Goal: Task Accomplishment & Management: Complete application form

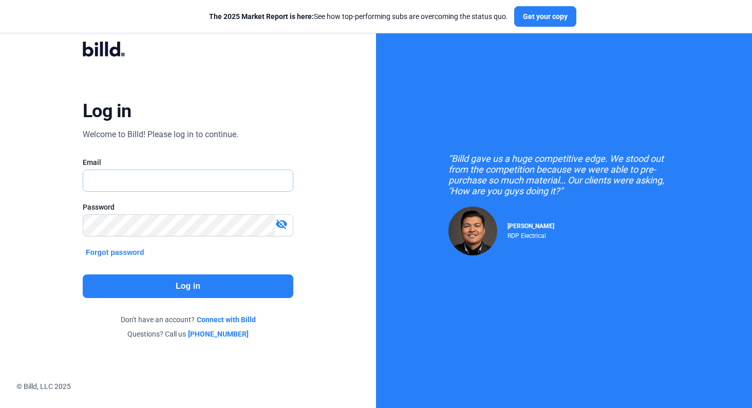
click at [197, 182] on input "text" at bounding box center [182, 180] width 199 height 21
type input "[PERSON_NAME][EMAIL_ADDRESS][DOMAIN_NAME]"
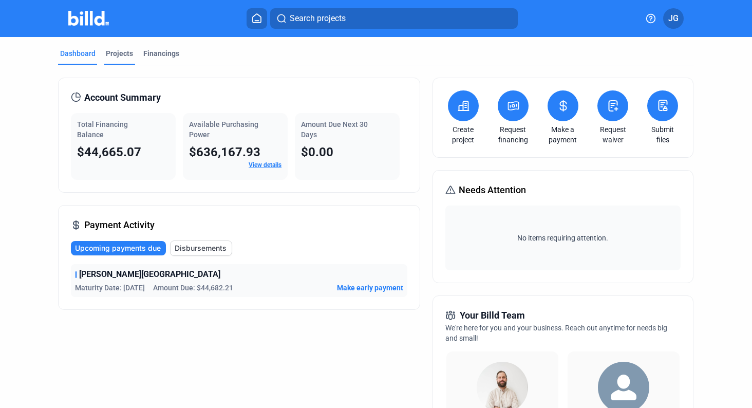
click at [129, 61] on div "Projects" at bounding box center [119, 56] width 31 height 16
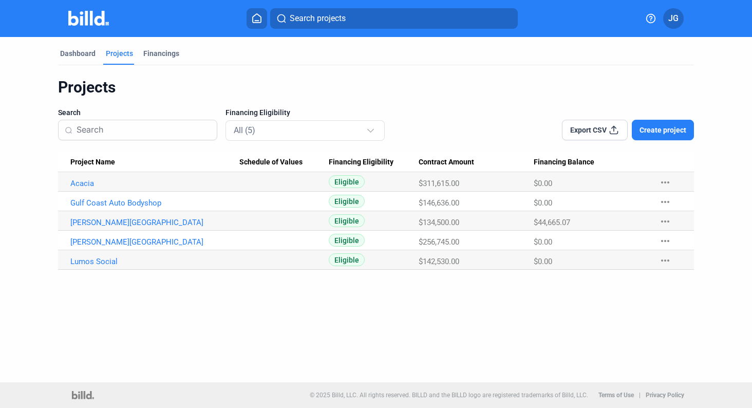
click at [658, 128] on span "Create project" at bounding box center [663, 130] width 47 height 10
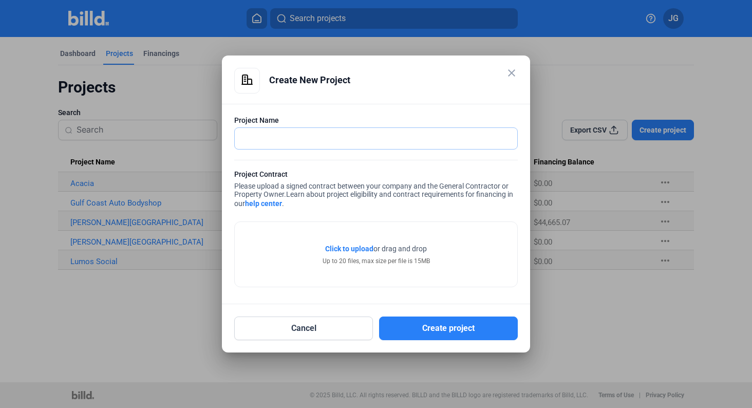
click at [376, 133] on input "text" at bounding box center [370, 138] width 271 height 21
click at [327, 330] on button "Cancel" at bounding box center [303, 329] width 139 height 24
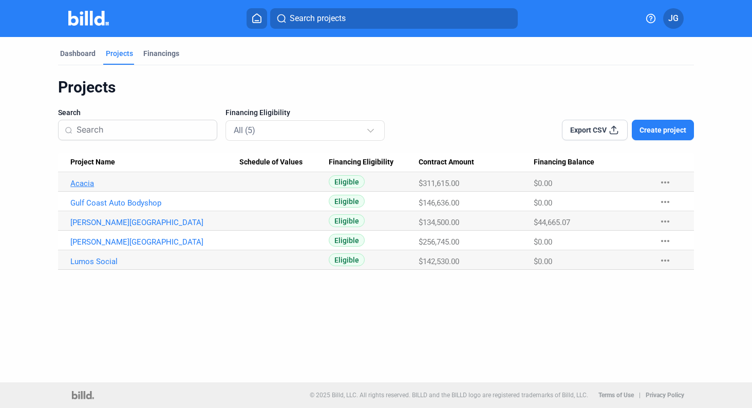
click at [95, 187] on link "Acacia" at bounding box center [154, 183] width 169 height 9
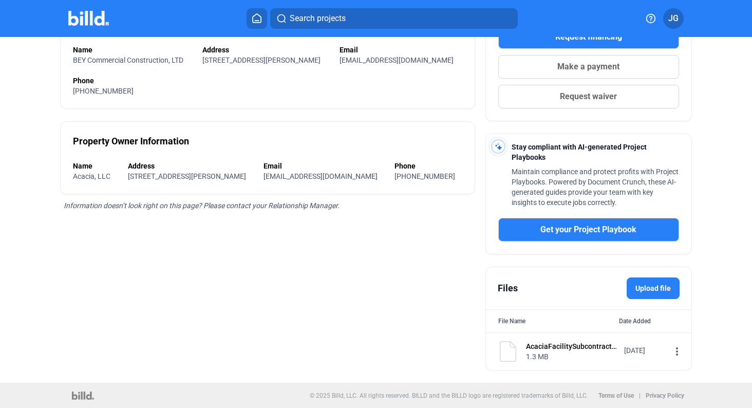
scroll to position [202, 0]
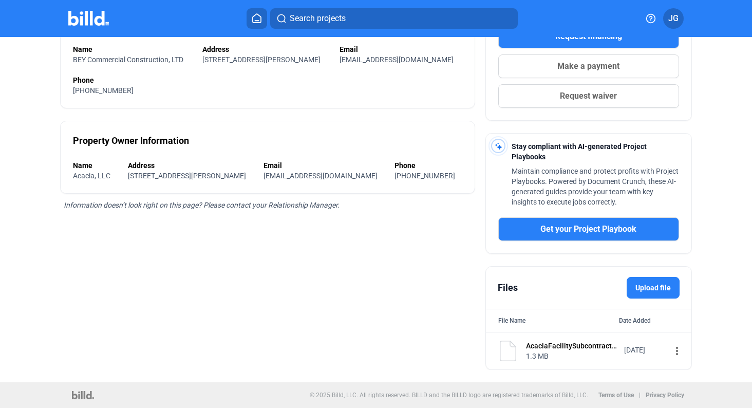
click at [671, 352] on mat-icon "more_vert" at bounding box center [677, 351] width 12 height 12
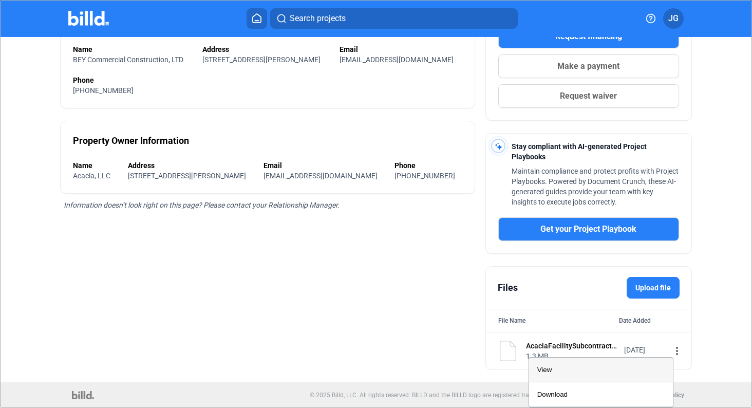
click at [615, 368] on div "View" at bounding box center [600, 370] width 127 height 25
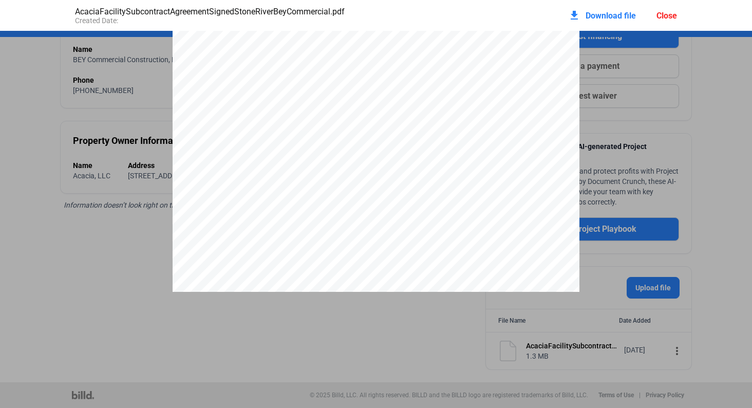
scroll to position [79, 0]
click at [662, 21] on div "download Download file Close" at bounding box center [622, 15] width 109 height 23
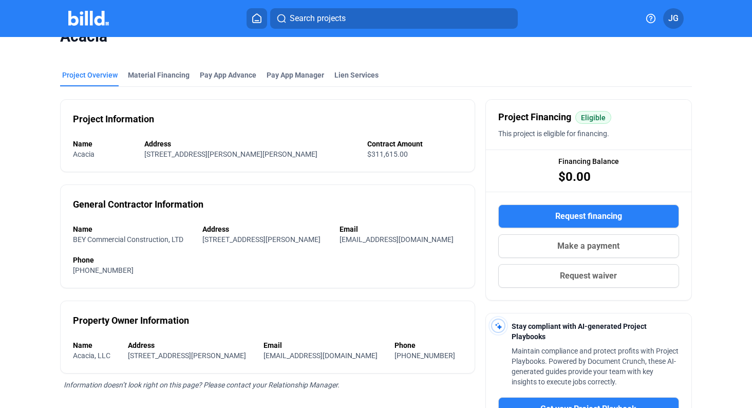
scroll to position [0, 0]
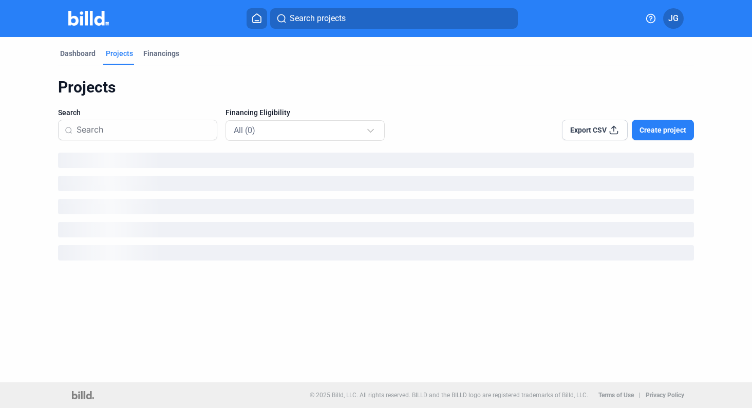
click at [654, 134] on span "Create project" at bounding box center [663, 130] width 47 height 10
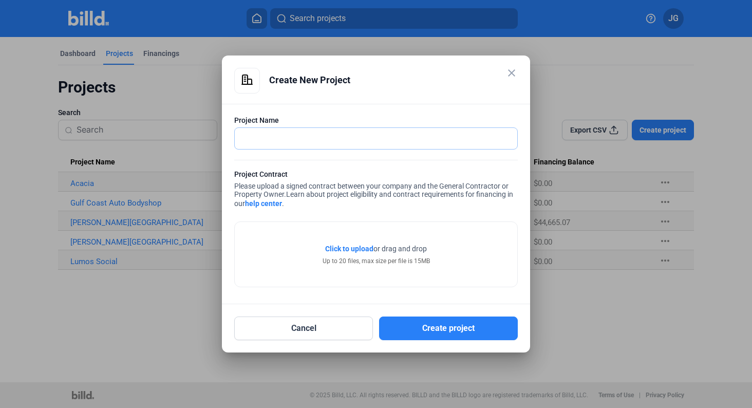
click at [434, 144] on input "text" at bounding box center [370, 138] width 271 height 21
type input "FBISD Watermains"
click at [354, 254] on div "Click to upload Tap to upload or drag and drop Up to 20 files, max size per fil…" at bounding box center [376, 255] width 107 height 22
click at [366, 244] on span "Click to upload Tap to upload" at bounding box center [349, 249] width 48 height 10
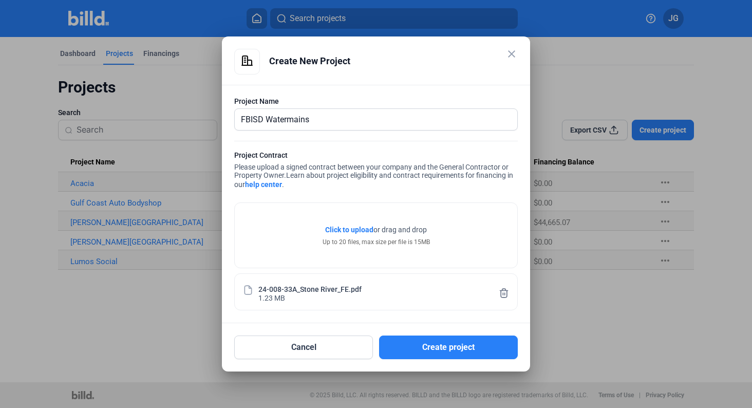
click at [511, 53] on mat-icon "close" at bounding box center [512, 54] width 12 height 12
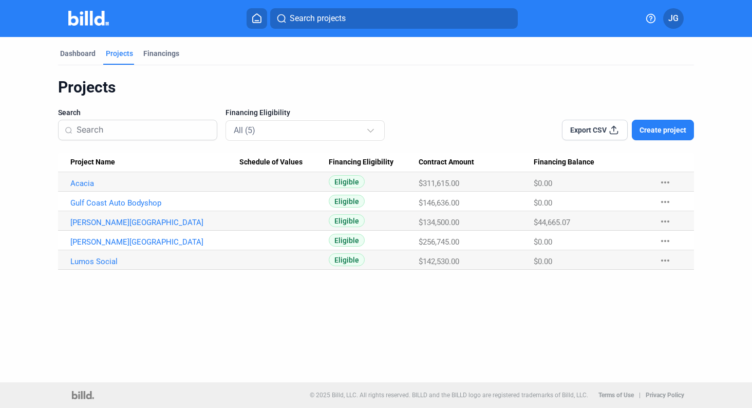
click at [654, 126] on span "Create project" at bounding box center [663, 130] width 47 height 10
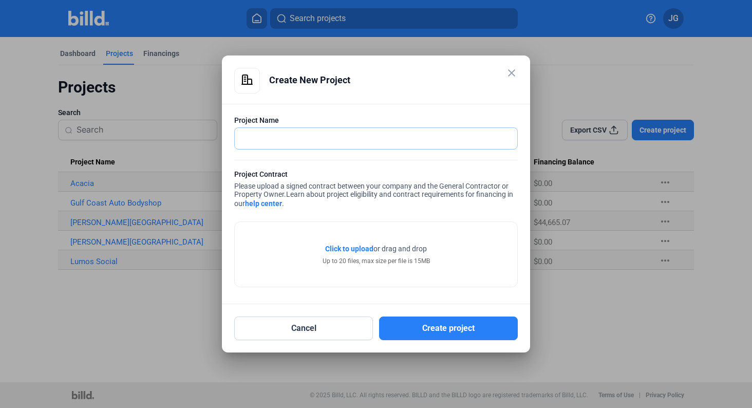
click at [483, 144] on input "text" at bounding box center [376, 138] width 283 height 21
type input "FBISD Watermains"
click at [356, 251] on span "Click to upload" at bounding box center [349, 249] width 48 height 8
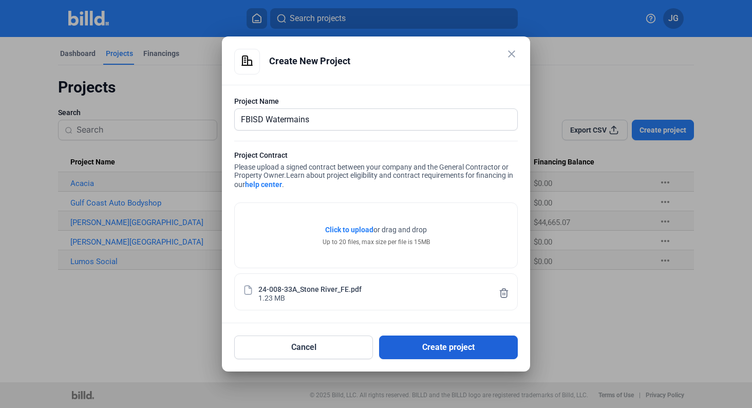
click at [449, 345] on button "Create project" at bounding box center [448, 348] width 139 height 24
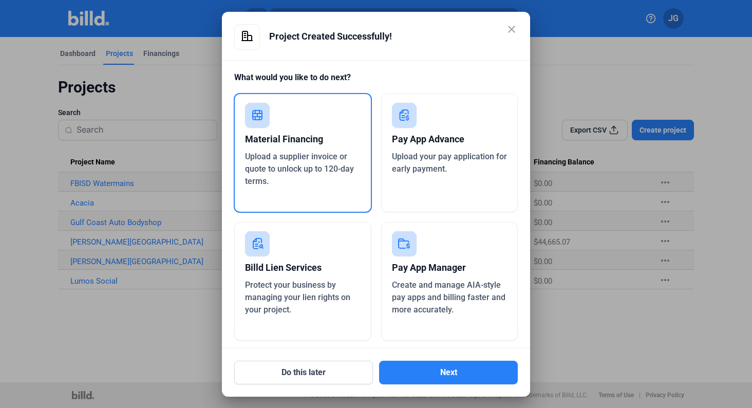
click at [336, 173] on span "Upload a supplier invoice or quote to unlock up to 120-day terms." at bounding box center [299, 169] width 109 height 34
click at [424, 373] on button "Next" at bounding box center [448, 373] width 139 height 24
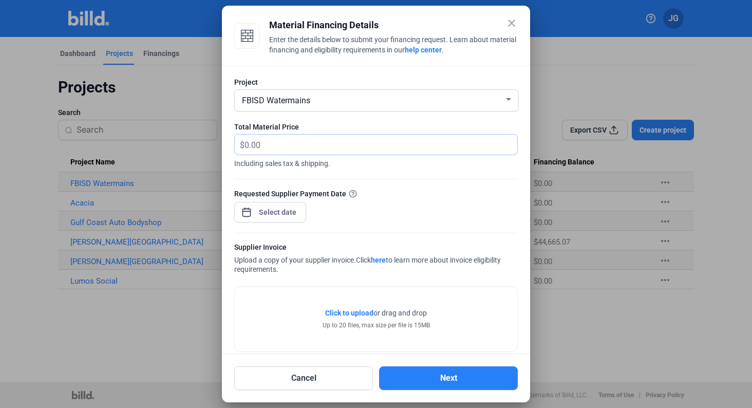
click at [350, 146] on input "text" at bounding box center [381, 145] width 273 height 20
type input "80,222.62"
click at [279, 212] on div "close Material Financing Details Enter the details below to submit your financi…" at bounding box center [376, 204] width 752 height 408
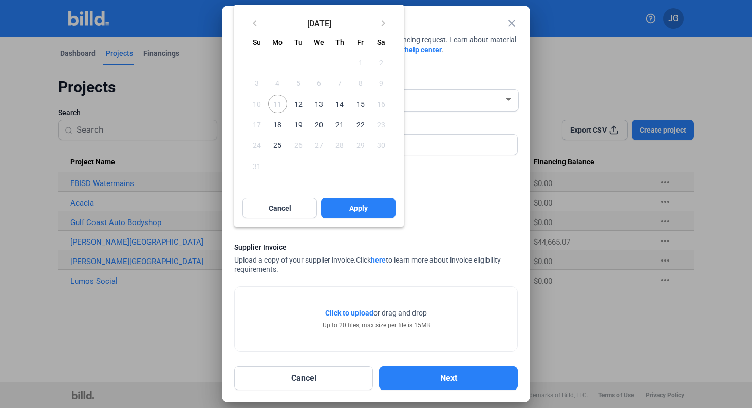
click at [339, 103] on span "14" at bounding box center [339, 104] width 18 height 18
click at [342, 209] on button "Apply" at bounding box center [358, 208] width 75 height 21
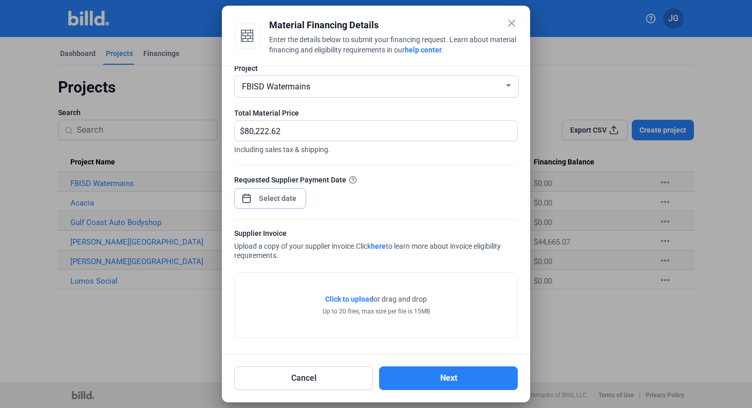
scroll to position [15, 0]
click at [385, 245] on link "here" at bounding box center [378, 245] width 15 height 8
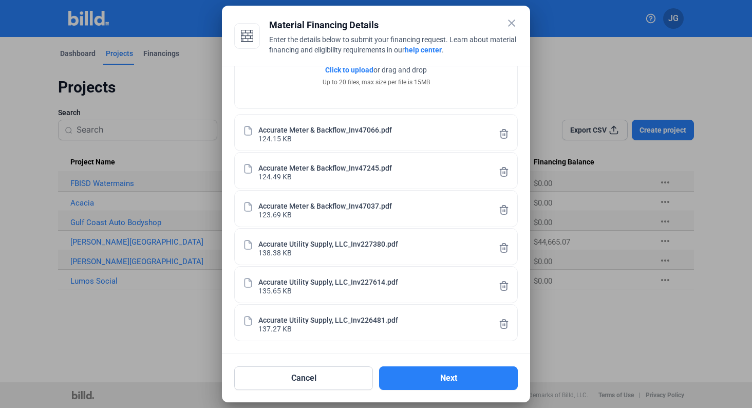
scroll to position [0, 0]
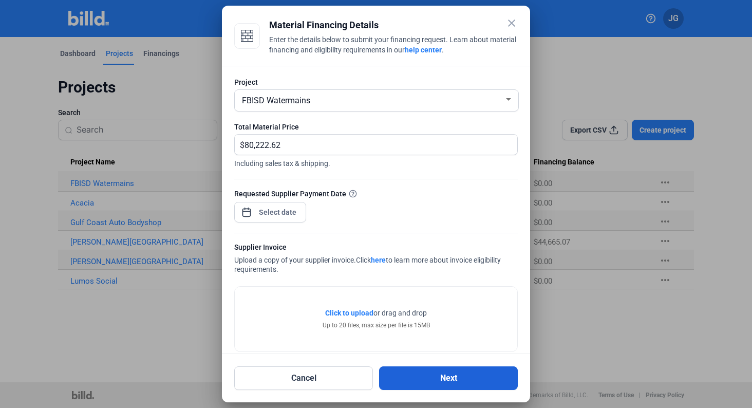
click at [431, 379] on button "Next" at bounding box center [448, 378] width 139 height 24
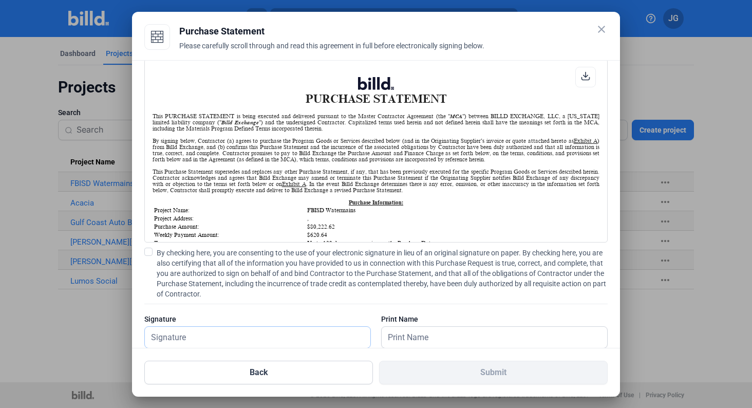
scroll to position [35, 0]
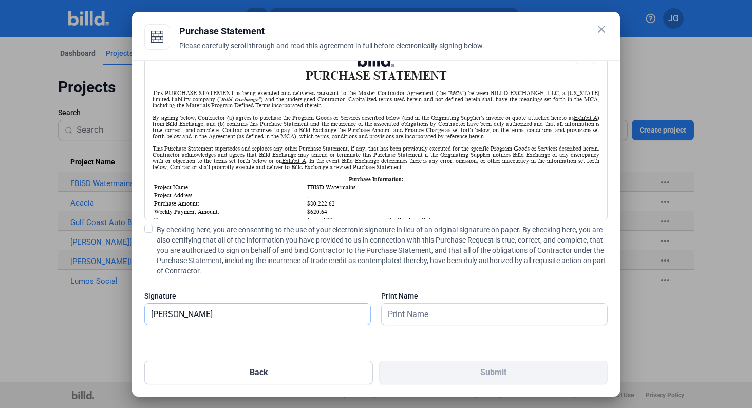
type input "[PERSON_NAME]"
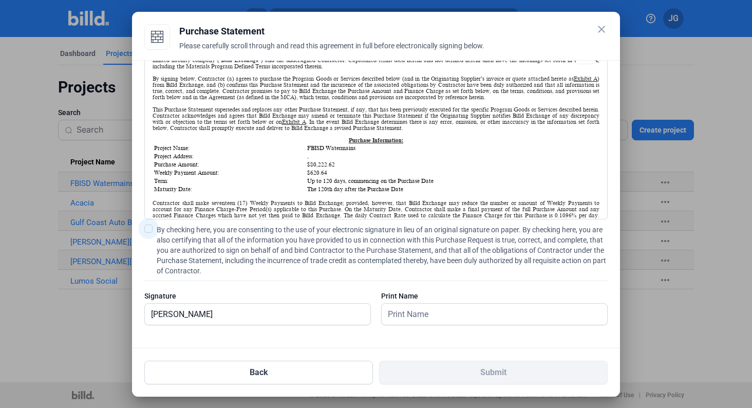
click at [149, 230] on span at bounding box center [148, 229] width 8 height 8
click at [0, 0] on input "By checking here, you are consenting to the use of your electronic signature in…" at bounding box center [0, 0] width 0 height 0
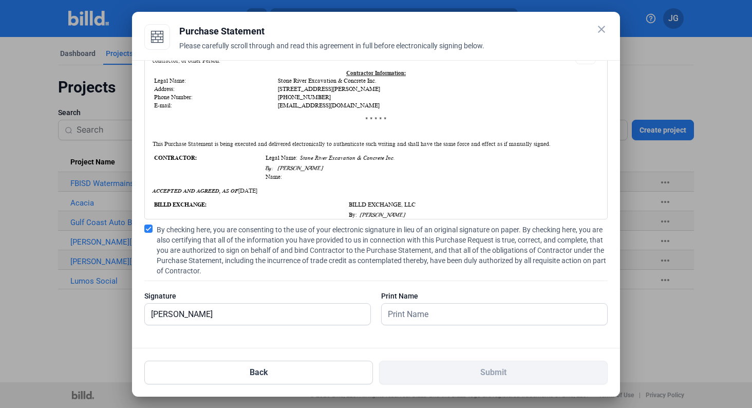
scroll to position [255, 0]
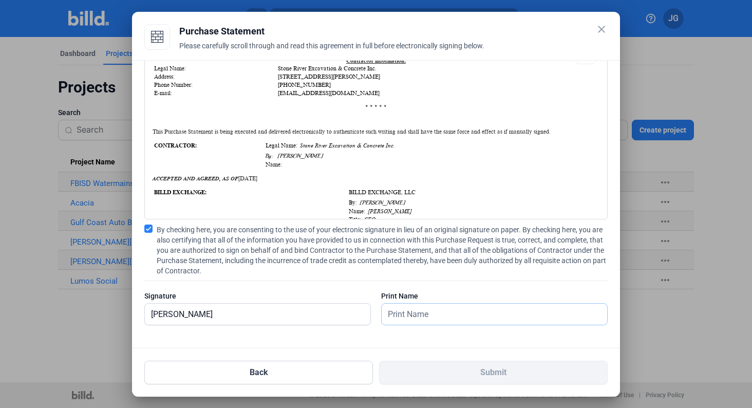
click at [412, 312] on input "text" at bounding box center [489, 314] width 214 height 21
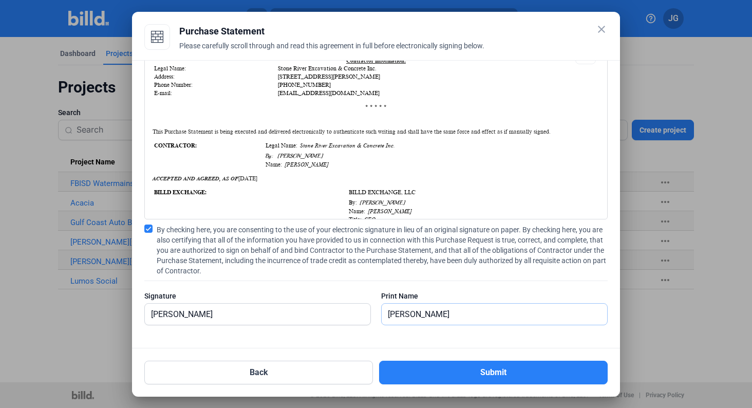
type input "[PERSON_NAME]"
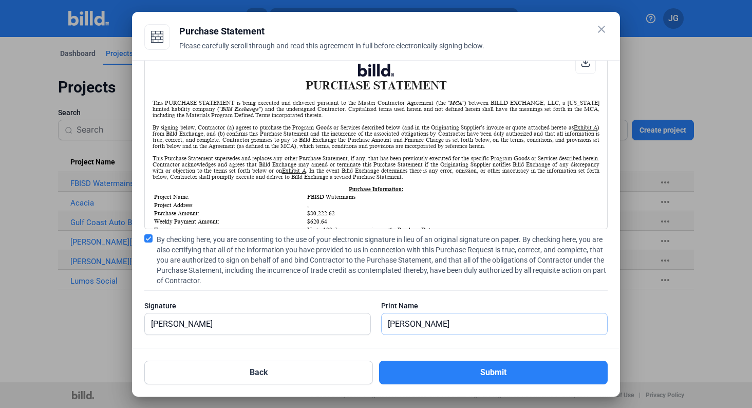
scroll to position [35, 0]
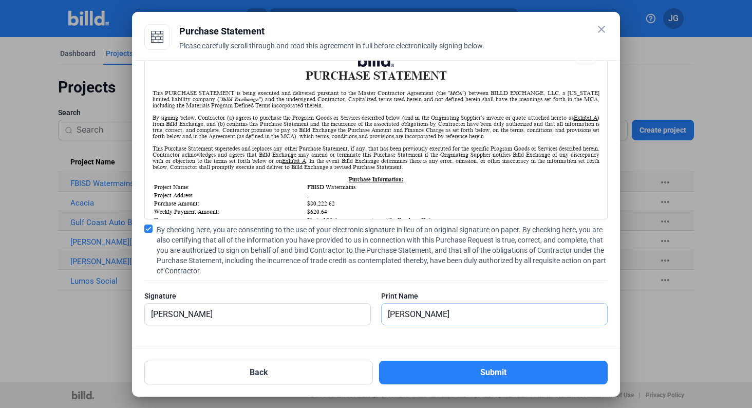
type input "[PERSON_NAME]"
click at [318, 319] on input "[PERSON_NAME]" at bounding box center [258, 314] width 226 height 21
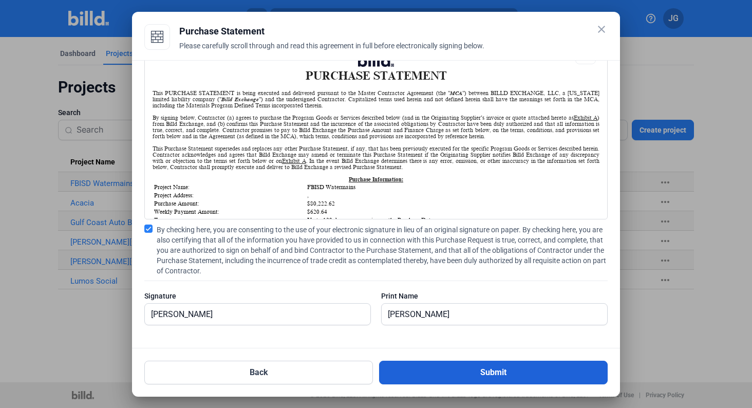
click at [429, 373] on button "Submit" at bounding box center [493, 373] width 229 height 24
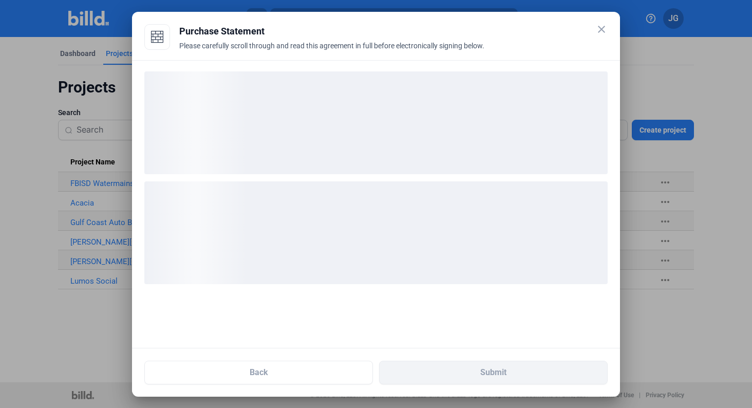
scroll to position [0, 0]
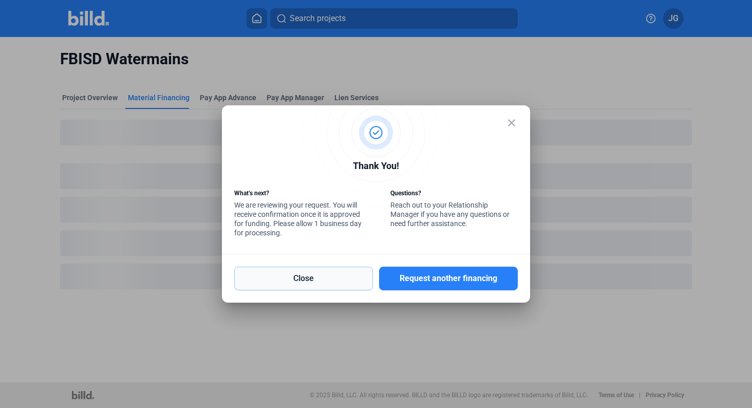
click at [343, 281] on button "Close" at bounding box center [303, 279] width 139 height 24
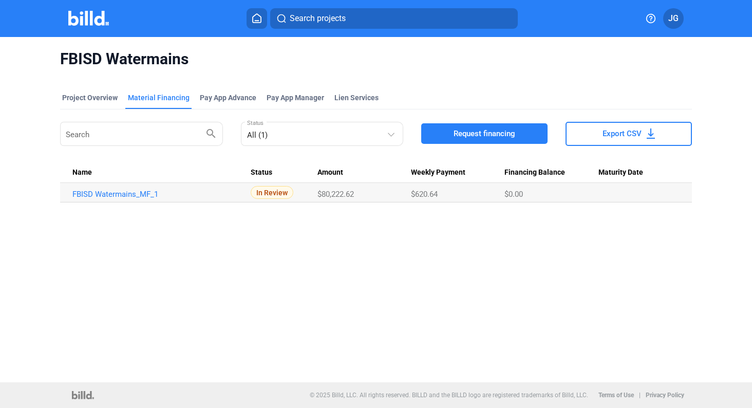
click at [155, 100] on div "Material Financing" at bounding box center [159, 97] width 62 height 10
click at [81, 95] on div "Project Overview" at bounding box center [89, 97] width 55 height 10
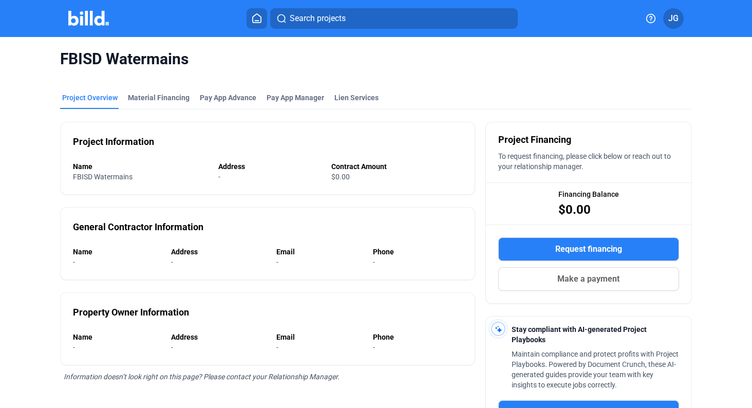
click at [98, 17] on img at bounding box center [88, 18] width 41 height 15
